Goal: Transaction & Acquisition: Purchase product/service

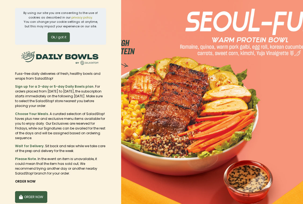
click at [38, 193] on button "ORDER NOW" at bounding box center [31, 198] width 32 height 12
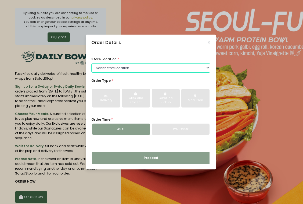
click at [127, 67] on select "Select store location Central Square Greenhills Alabang Town Center Salcedo UP …" at bounding box center [150, 68] width 119 height 10
select select "6216e2b1a1873057bf702acb"
click at [91, 63] on select "Select store location Central Square Greenhills Alabang Town Center Salcedo UP …" at bounding box center [150, 68] width 119 height 10
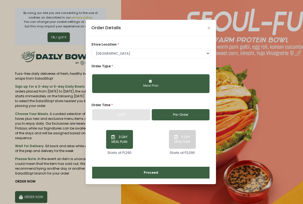
click at [144, 174] on button "Proceed" at bounding box center [150, 173] width 117 height 12
